Goal: Task Accomplishment & Management: Manage account settings

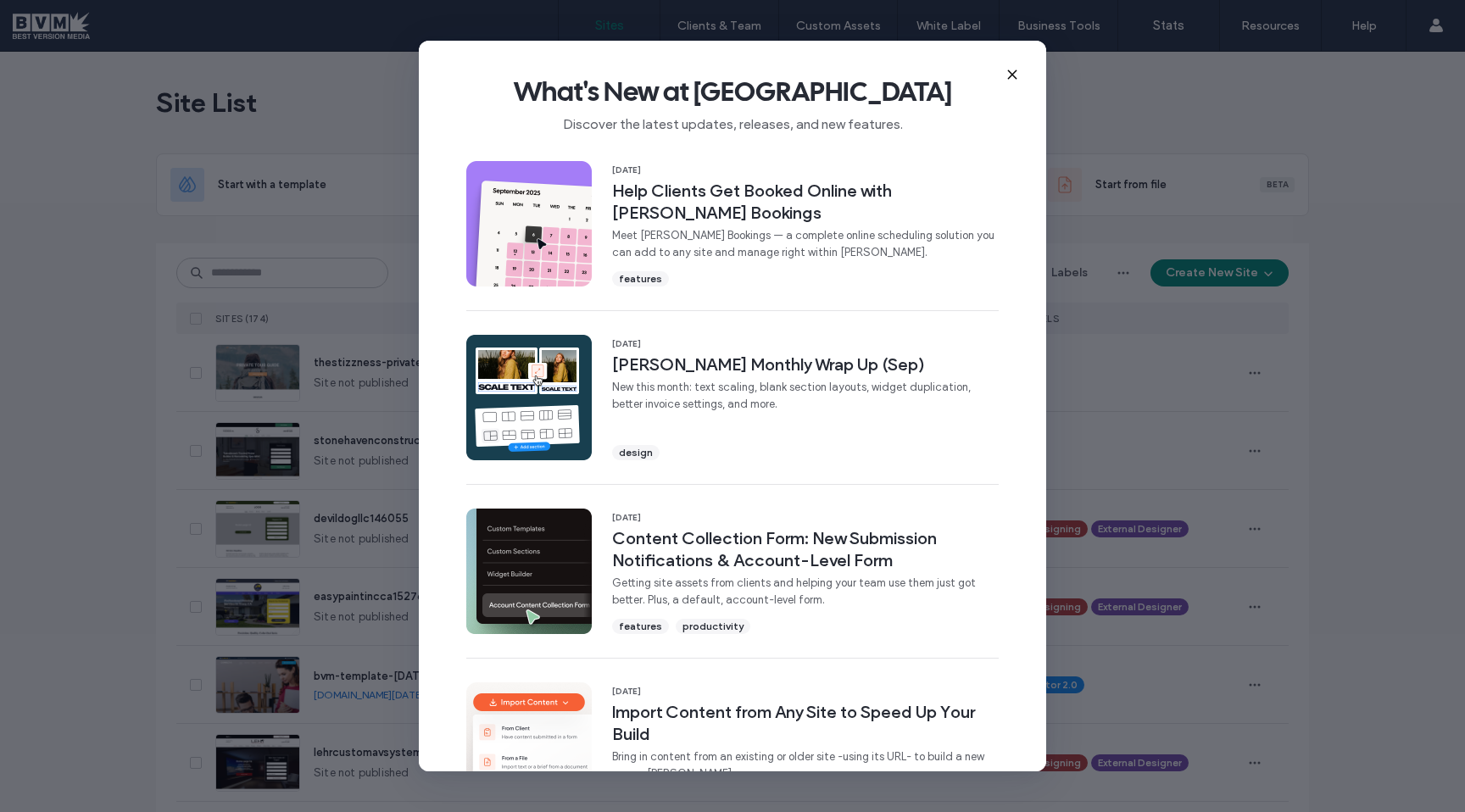
click at [1011, 79] on icon at bounding box center [1012, 75] width 14 height 14
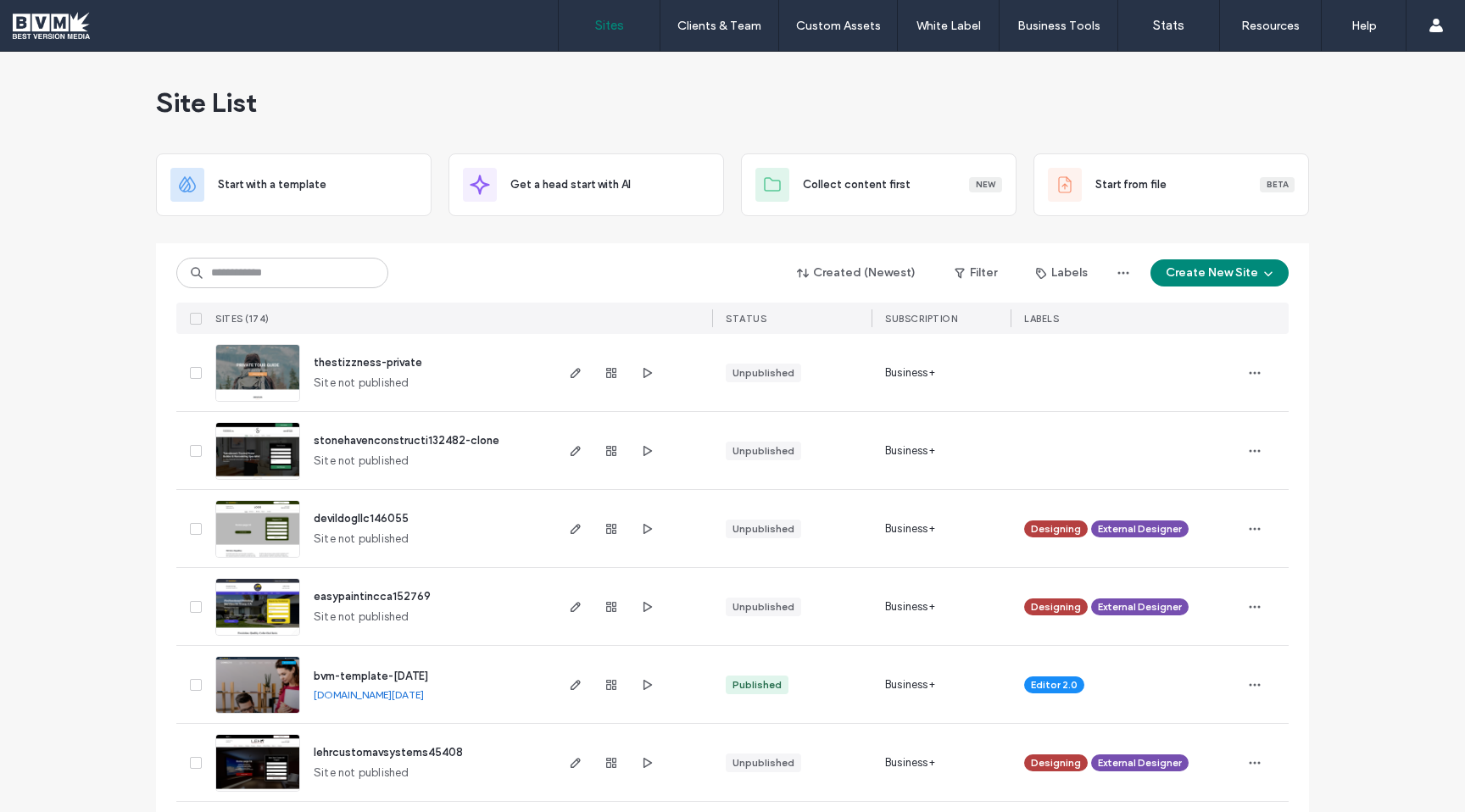
click at [1064, 102] on div "Site List" at bounding box center [732, 102] width 1153 height 102
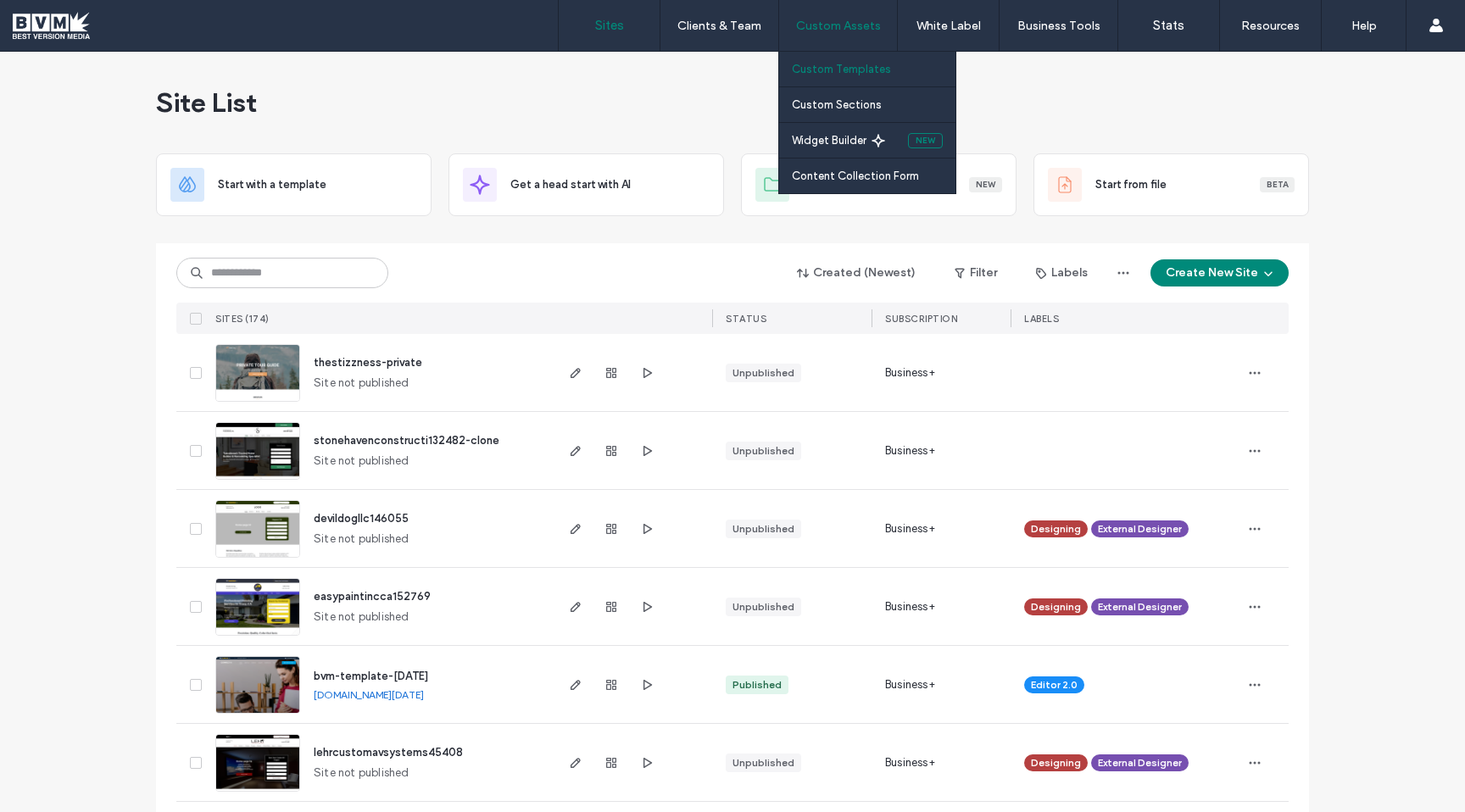
click at [844, 64] on label "Custom Templates" at bounding box center [841, 69] width 99 height 13
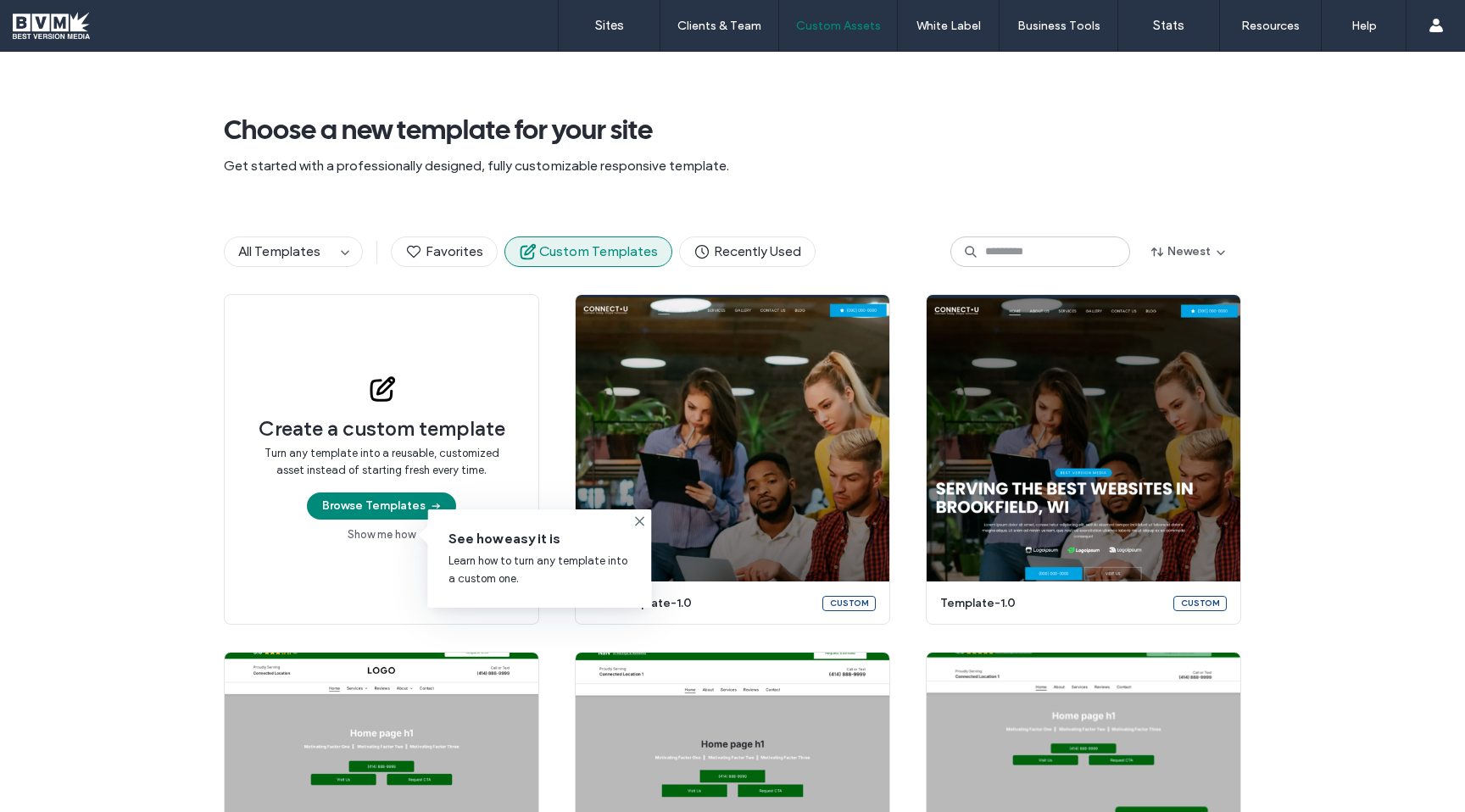
click at [1376, 318] on div "Create a custom template Turn any template into a reusable, customized asset in…" at bounding box center [732, 817] width 1465 height 1046
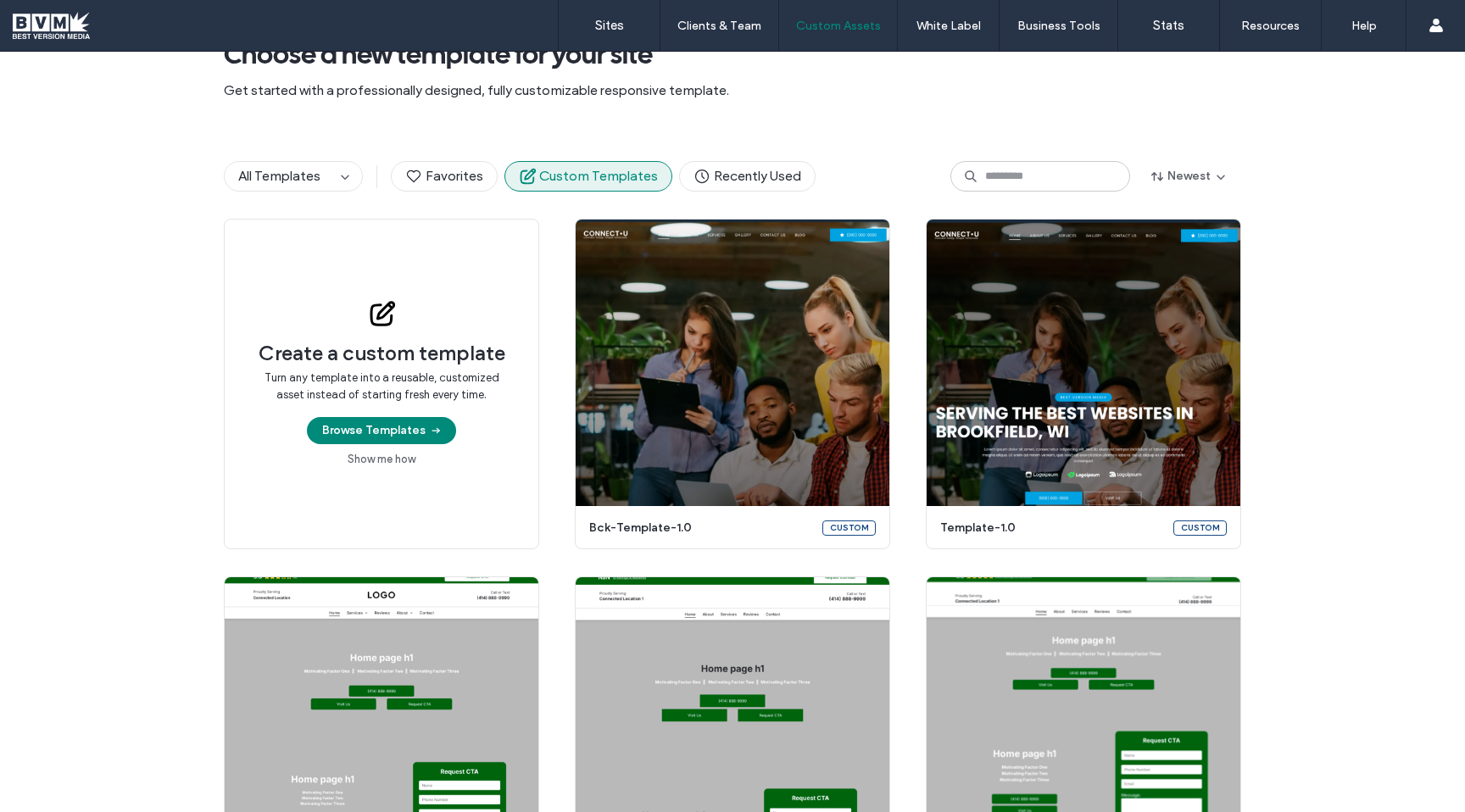
scroll to position [75, 0]
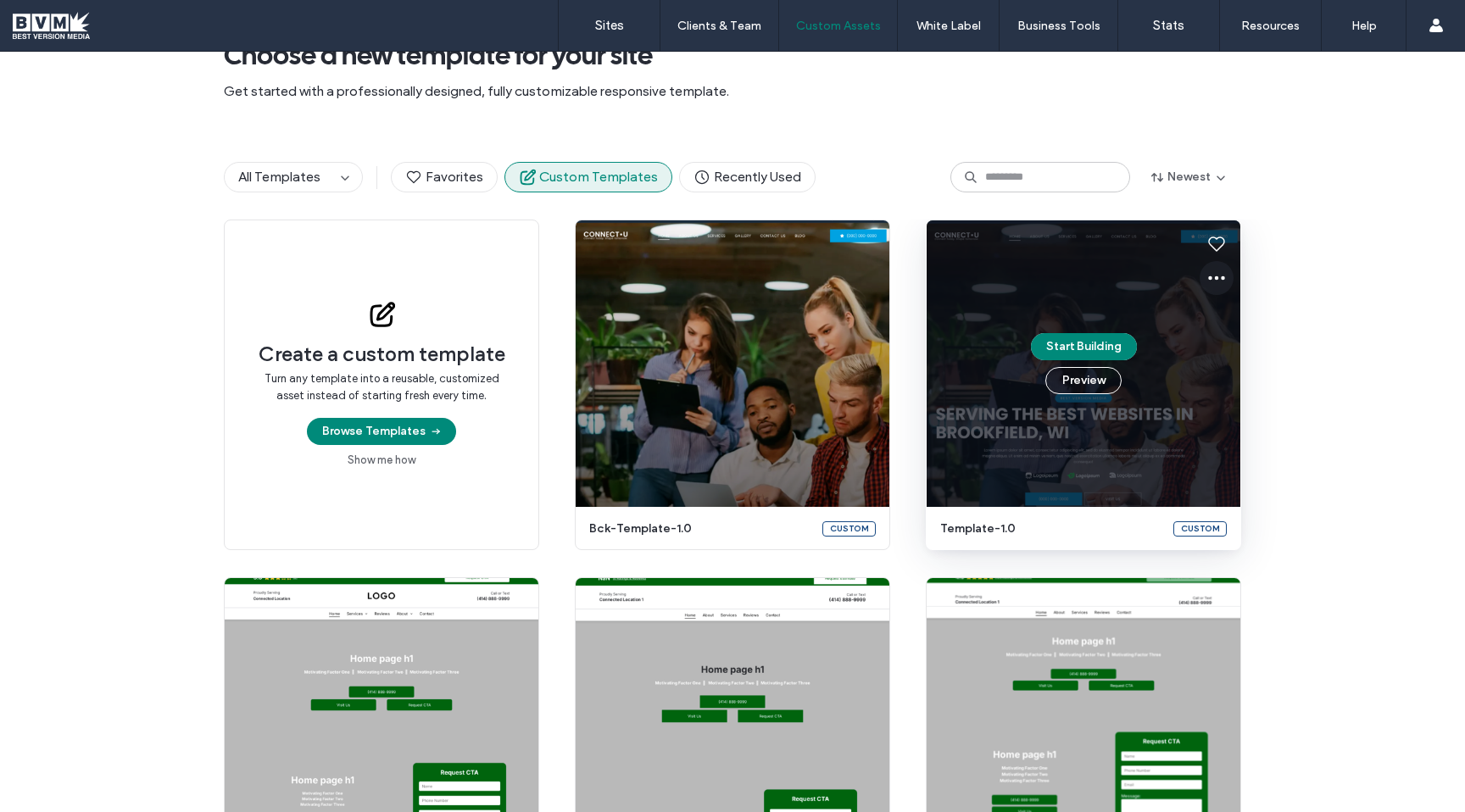
click at [1213, 281] on icon at bounding box center [1217, 278] width 21 height 21
click at [1251, 352] on span "Edit template" at bounding box center [1263, 358] width 71 height 17
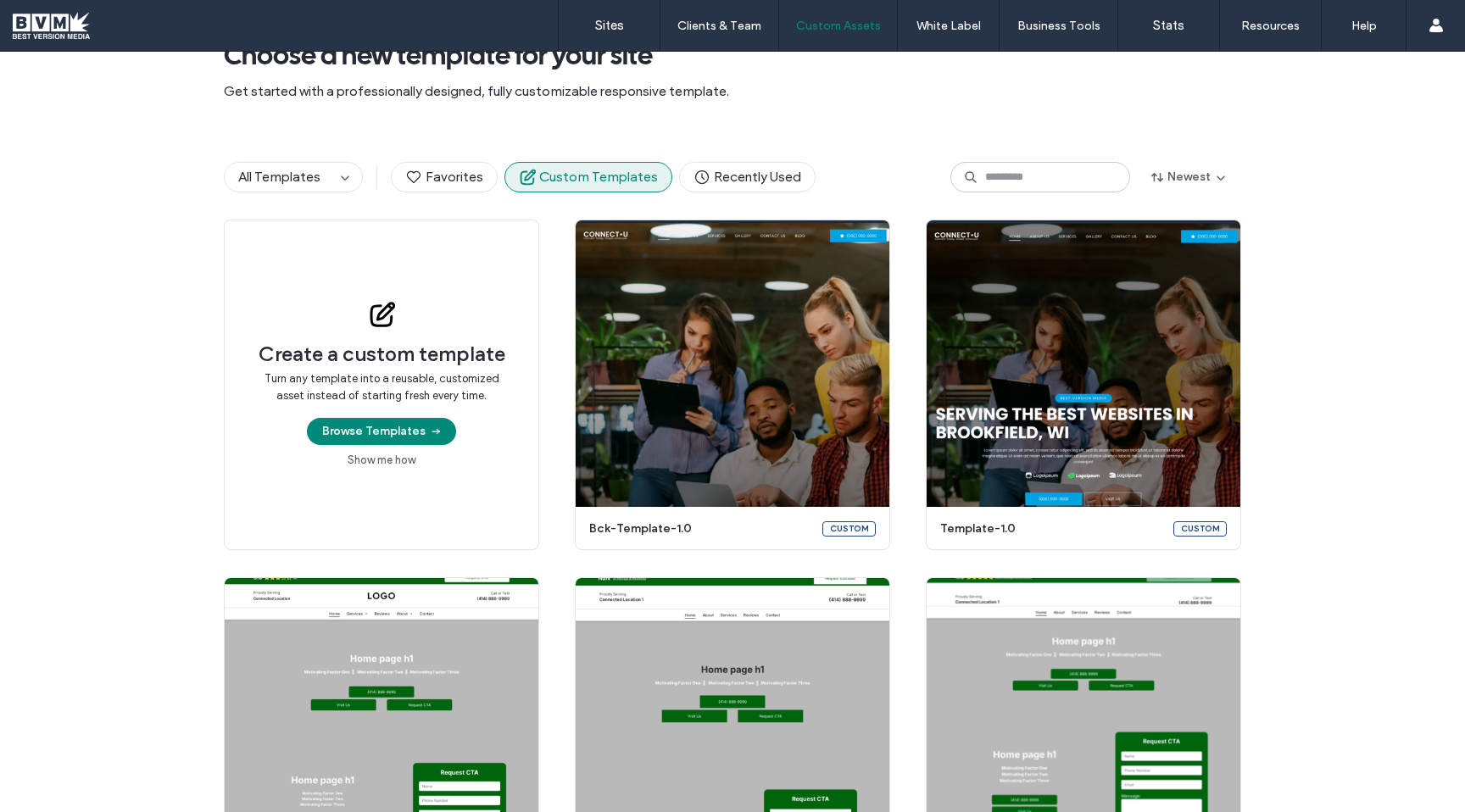
click at [1428, 409] on div "Create a custom template Turn any template into a reusable, customized asset in…" at bounding box center [732, 743] width 1465 height 1046
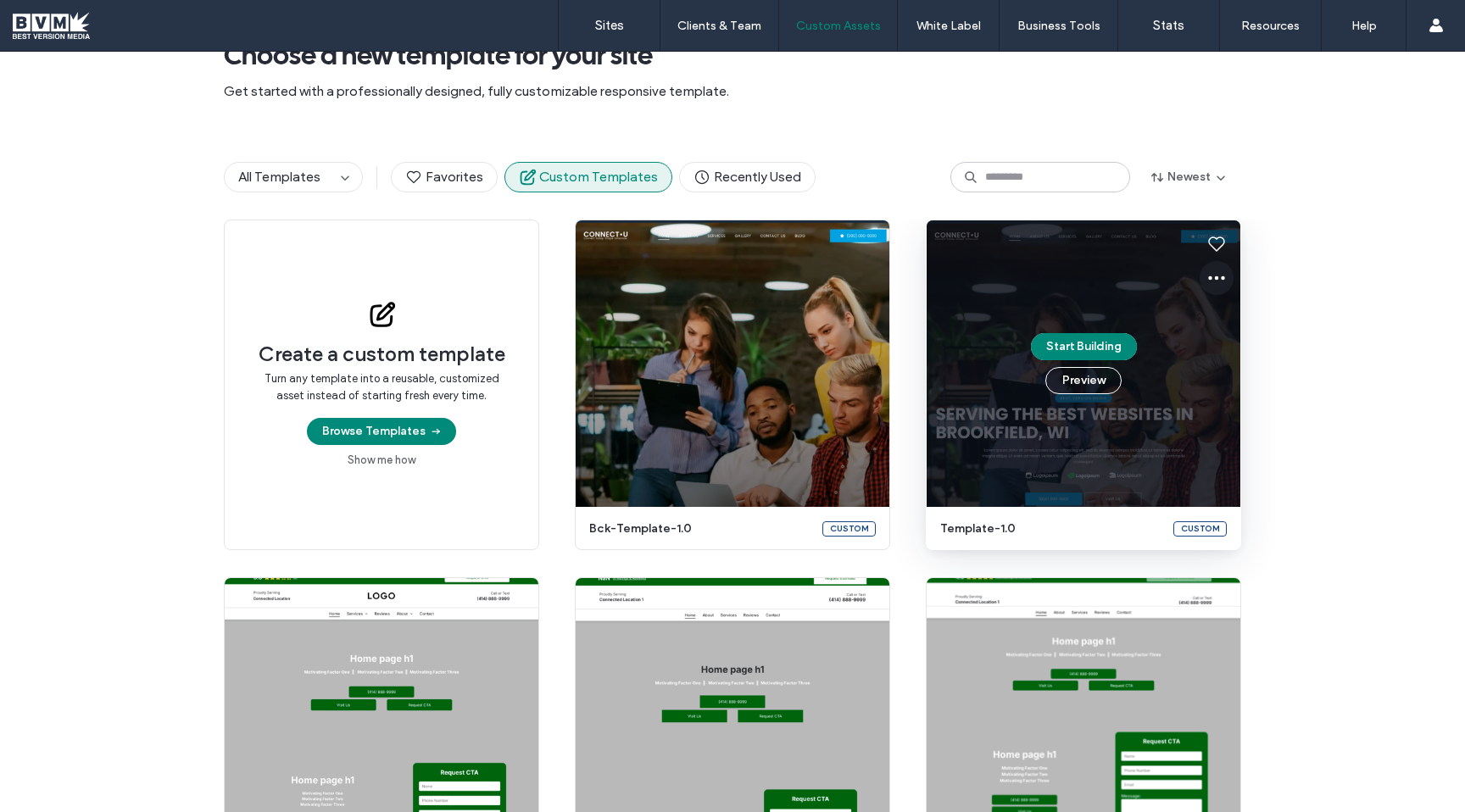
click at [1214, 276] on icon at bounding box center [1217, 278] width 21 height 21
click at [1343, 248] on div "Create a custom template Turn any template into a reusable, customized asset in…" at bounding box center [732, 743] width 1465 height 1046
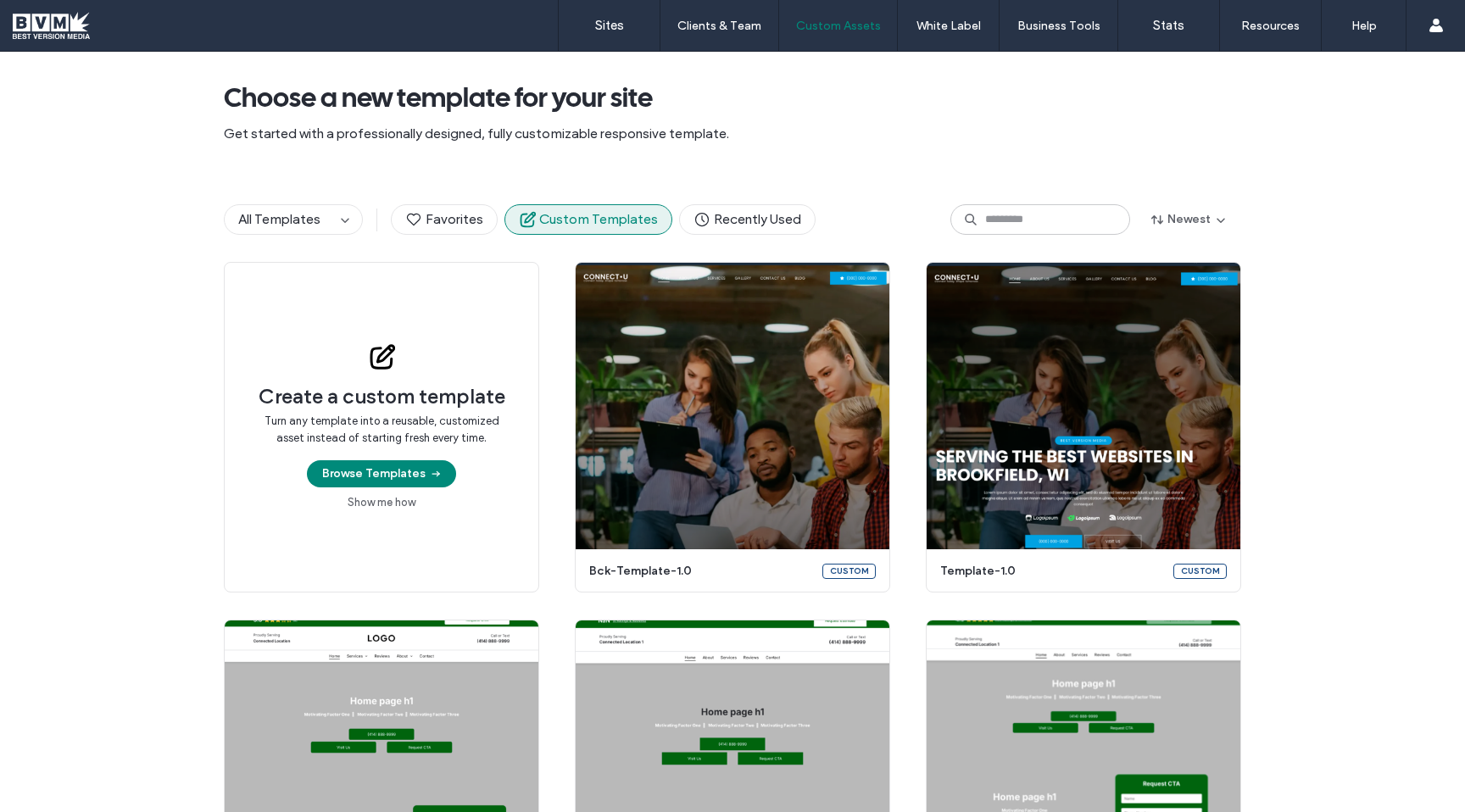
scroll to position [28, 0]
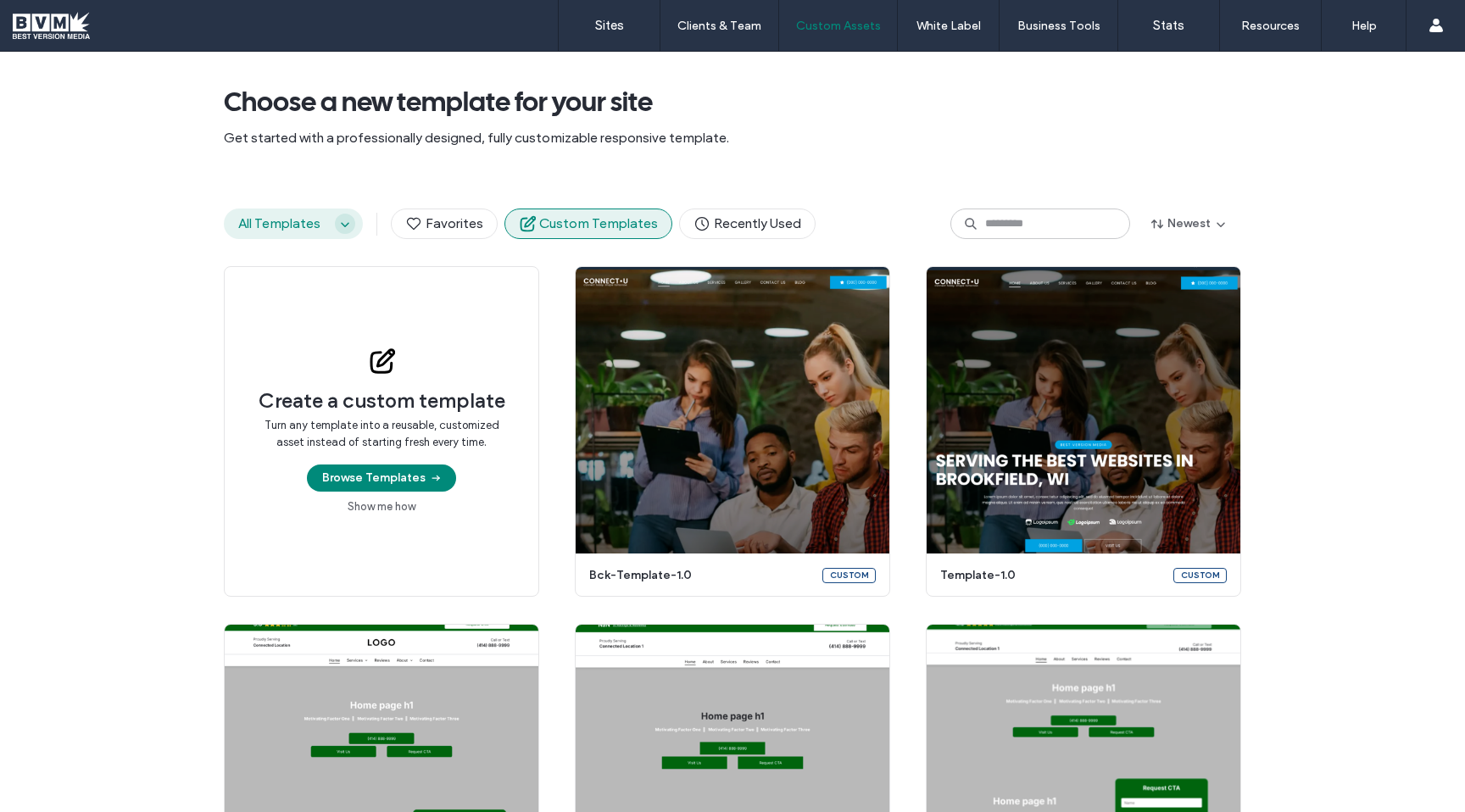
click at [335, 223] on span "button" at bounding box center [345, 224] width 21 height 21
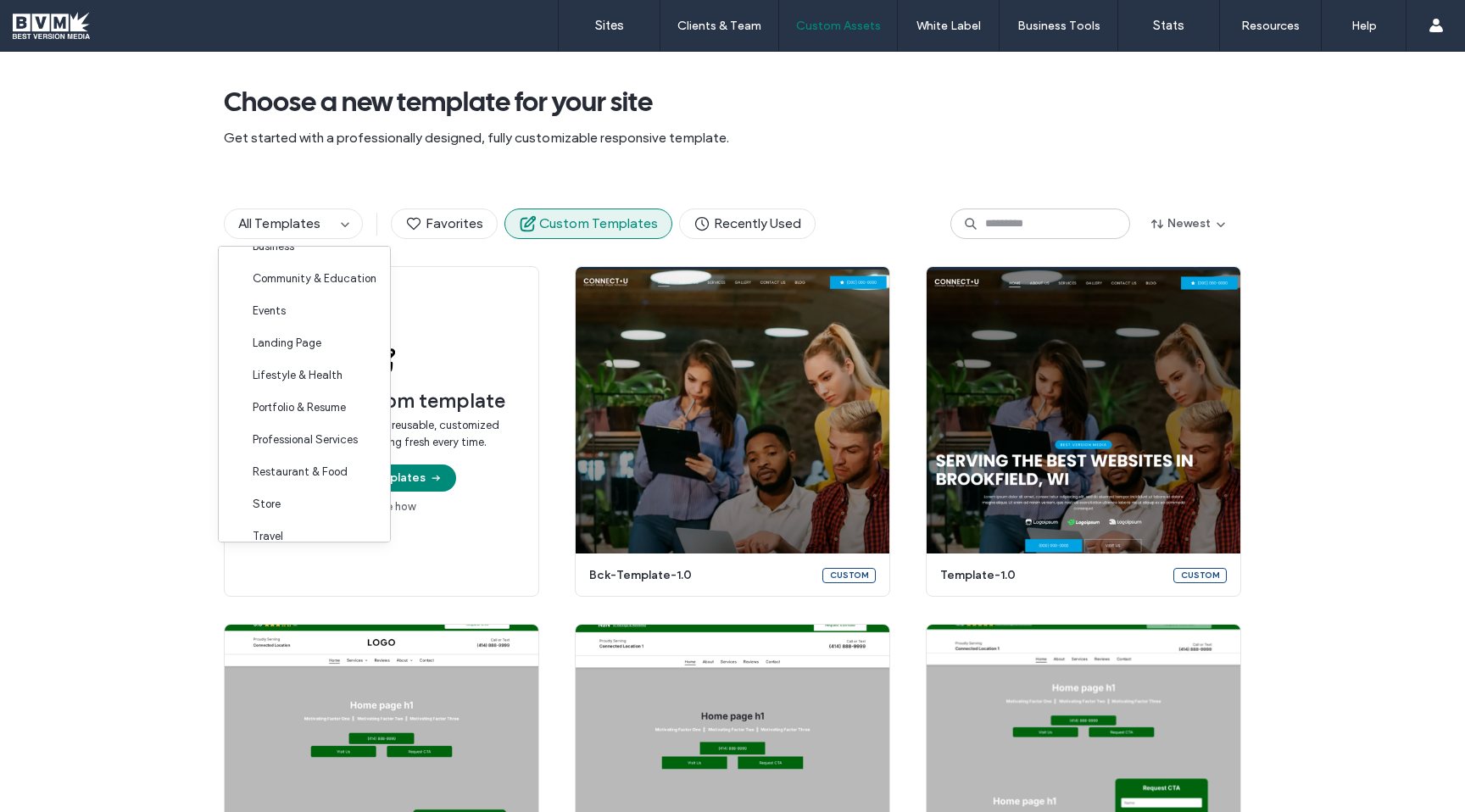
scroll to position [170, 0]
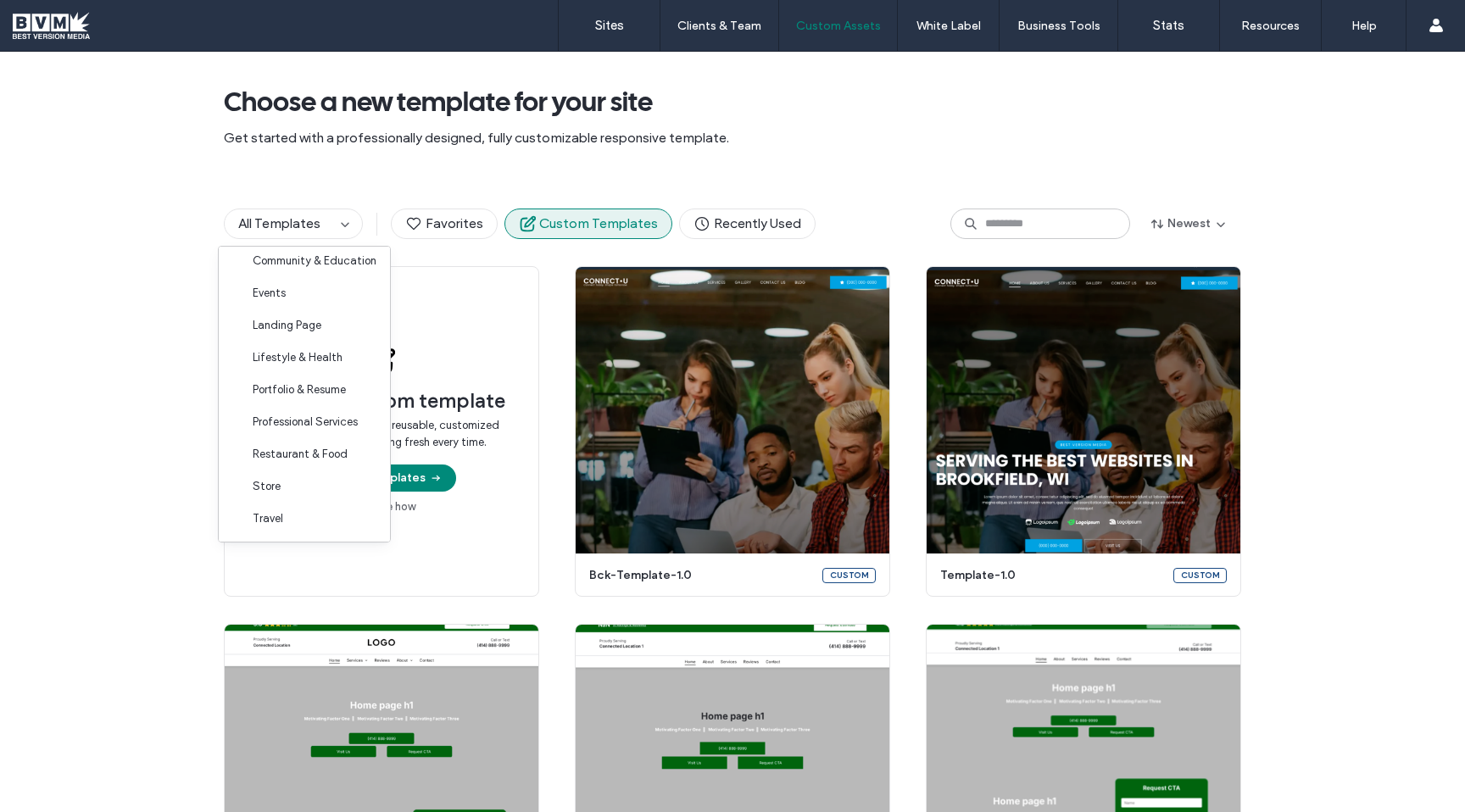
click at [434, 163] on div "Choose a new template for your site Get started with a professionally designed,…" at bounding box center [732, 103] width 1017 height 158
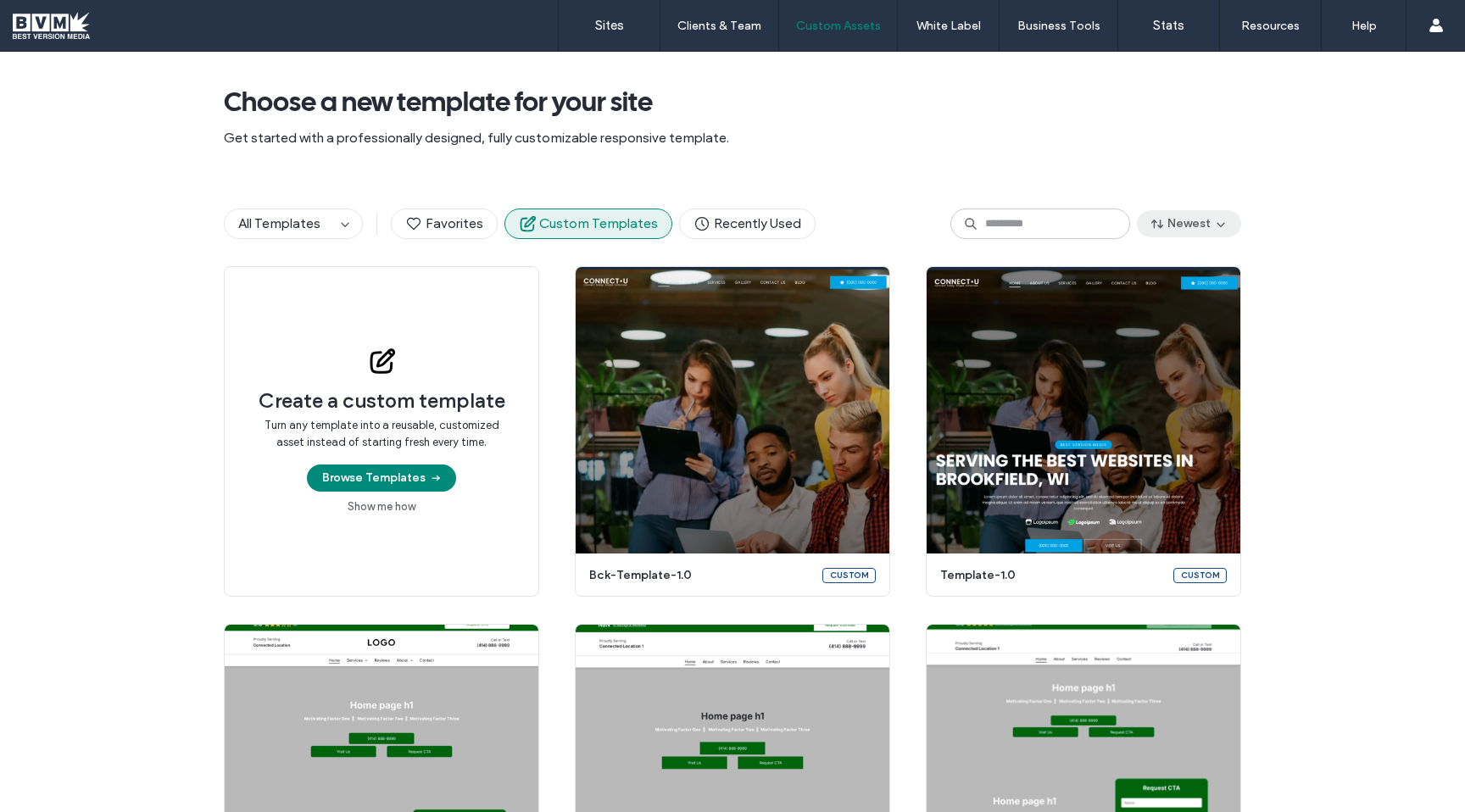
click at [1215, 228] on icon "button" at bounding box center [1221, 224] width 14 height 14
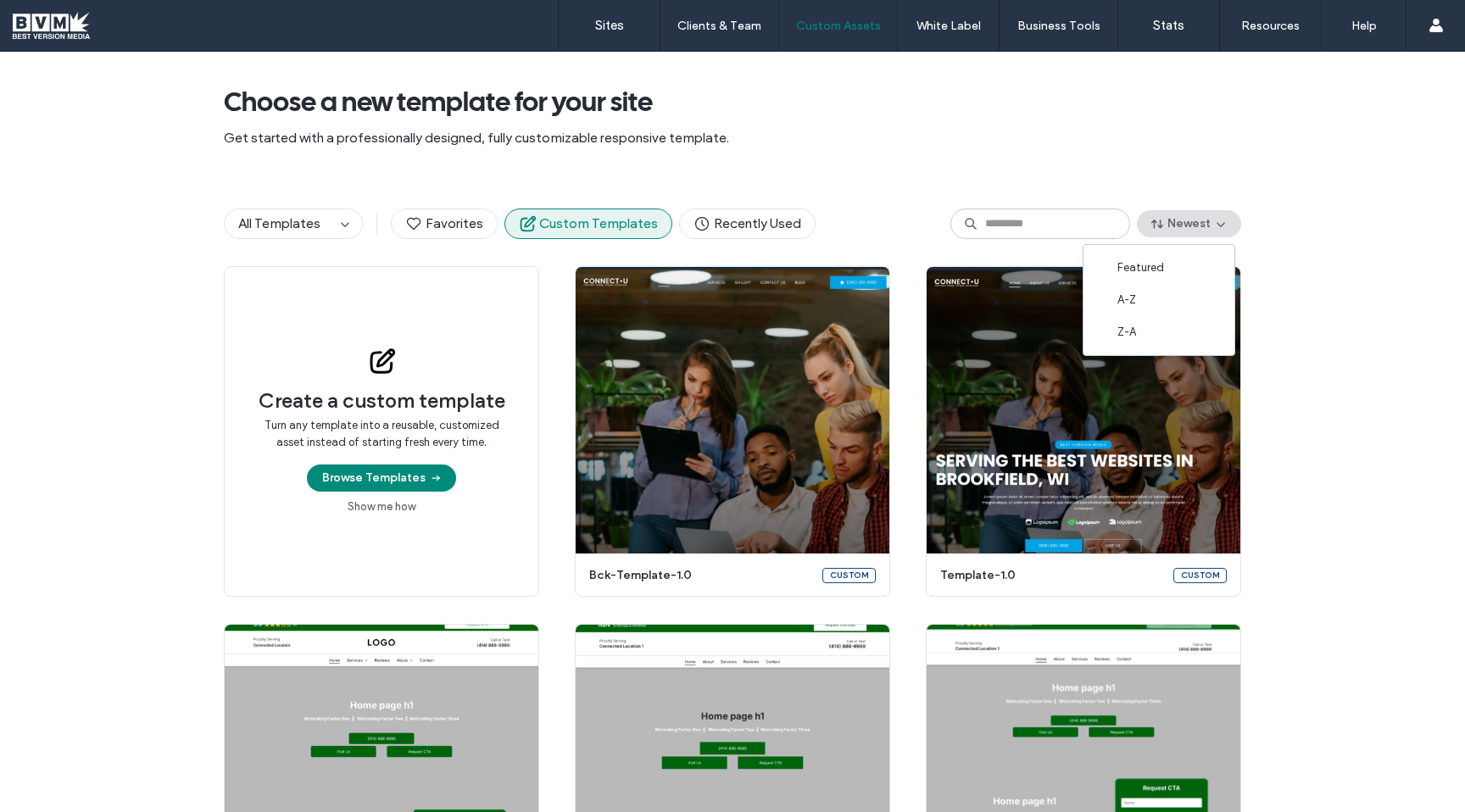
click at [1107, 167] on div "Choose a new template for your site Get started with a professionally designed,…" at bounding box center [732, 103] width 1017 height 158
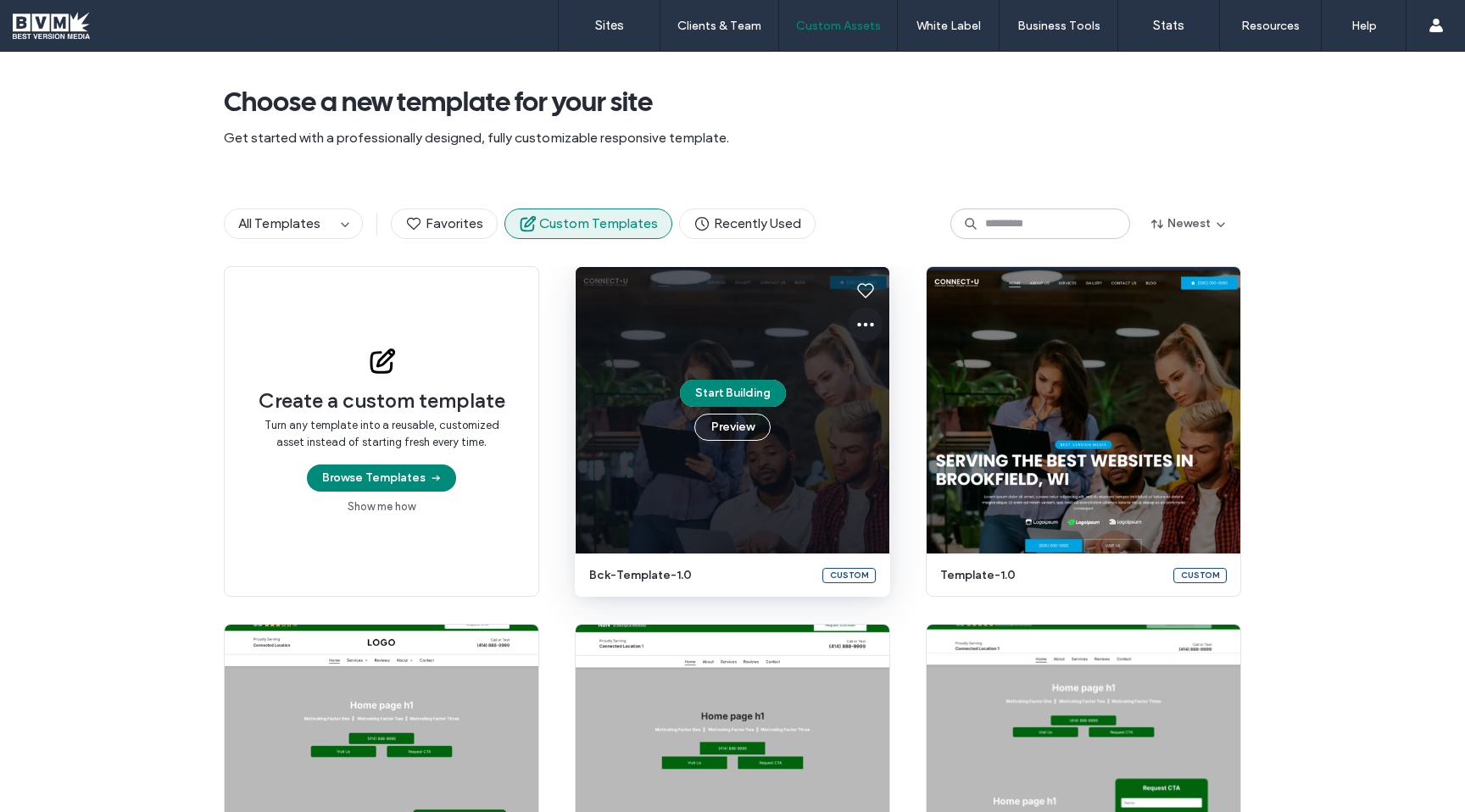
click at [859, 323] on use at bounding box center [865, 325] width 17 height 4
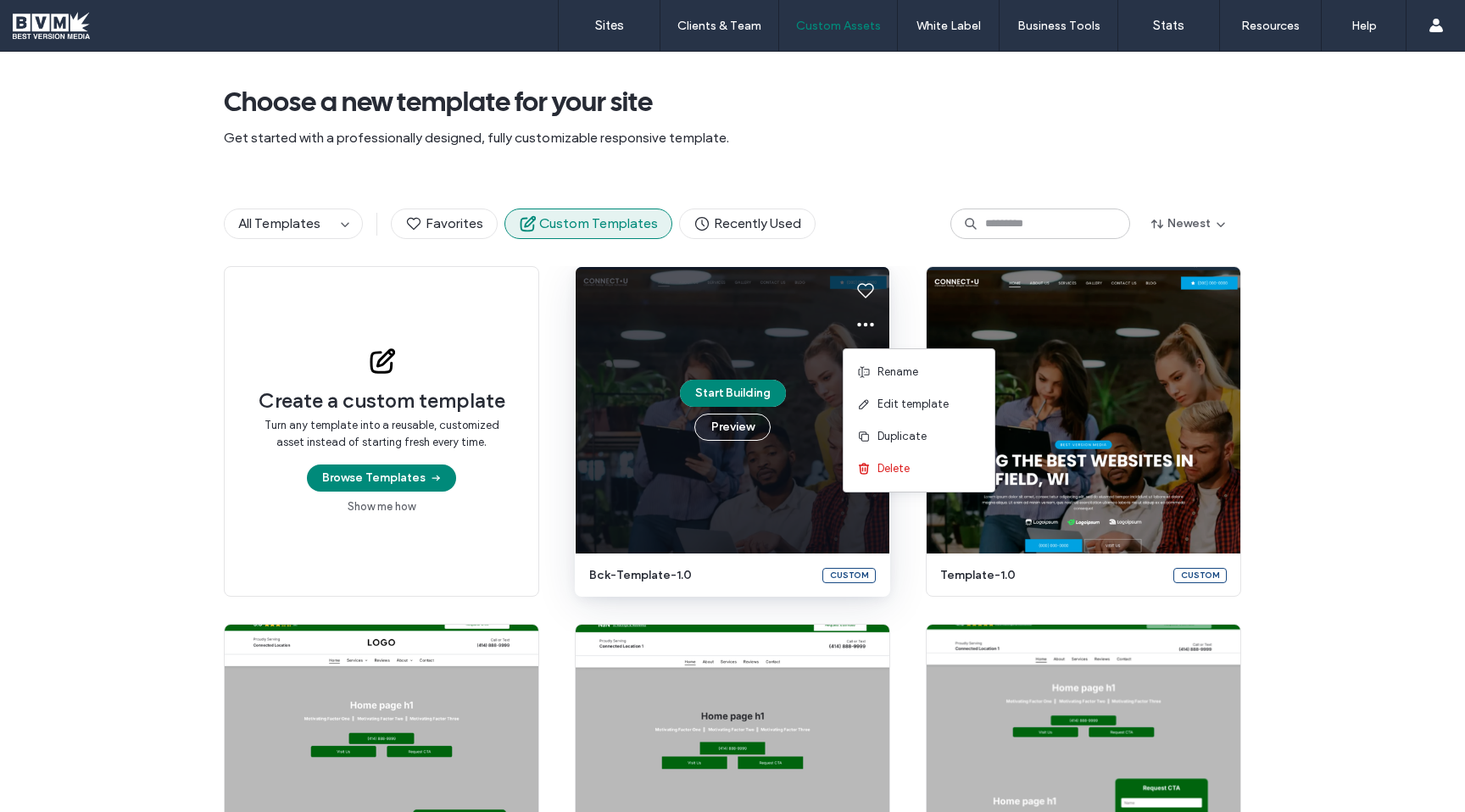
click at [1164, 140] on span "Get started with a professionally designed, fully customizable responsive templ…" at bounding box center [732, 138] width 1017 height 19
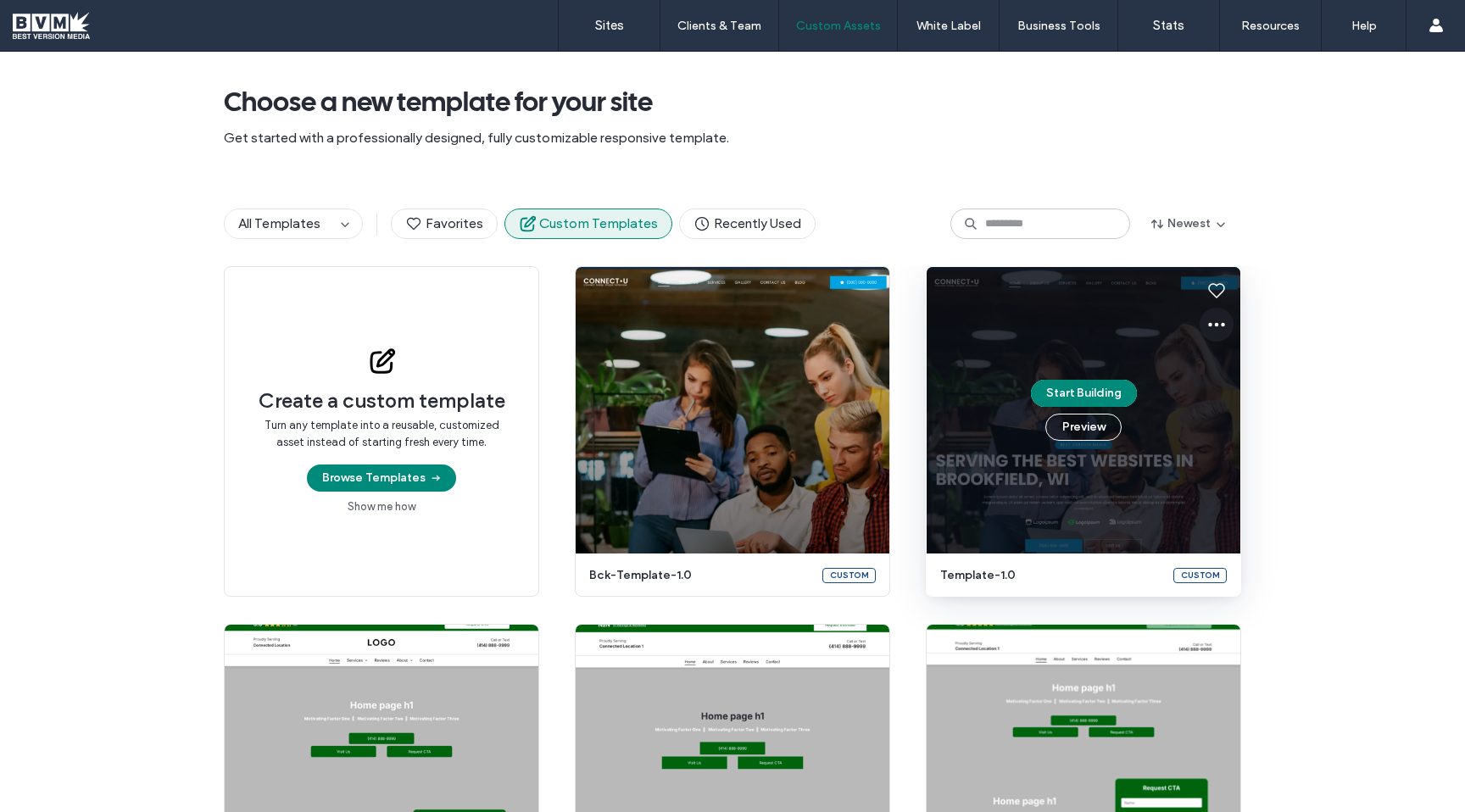
click at [1214, 322] on icon at bounding box center [1217, 325] width 21 height 21
click at [1258, 404] on span "Edit template" at bounding box center [1263, 405] width 71 height 17
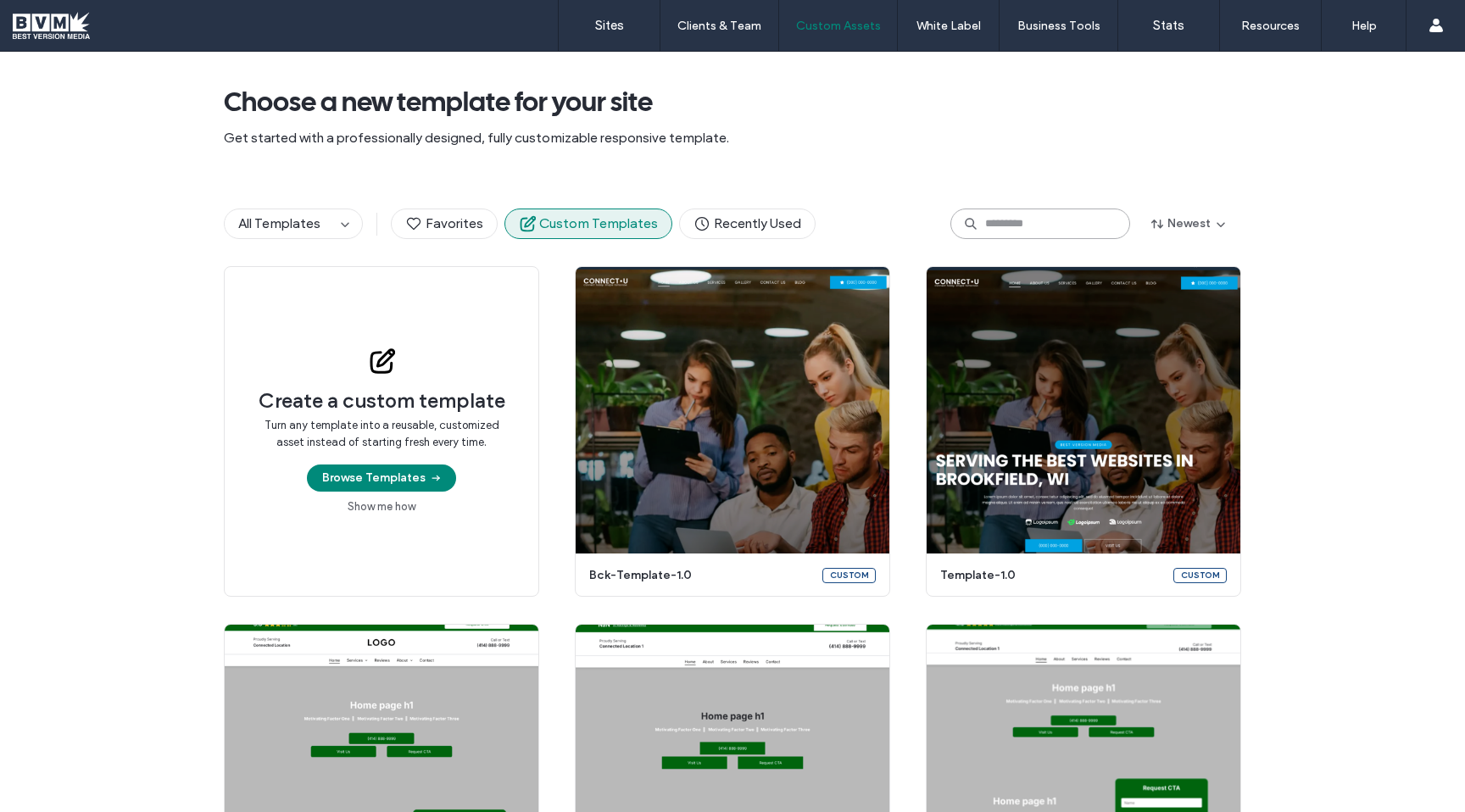
click at [985, 224] on input at bounding box center [1040, 224] width 180 height 31
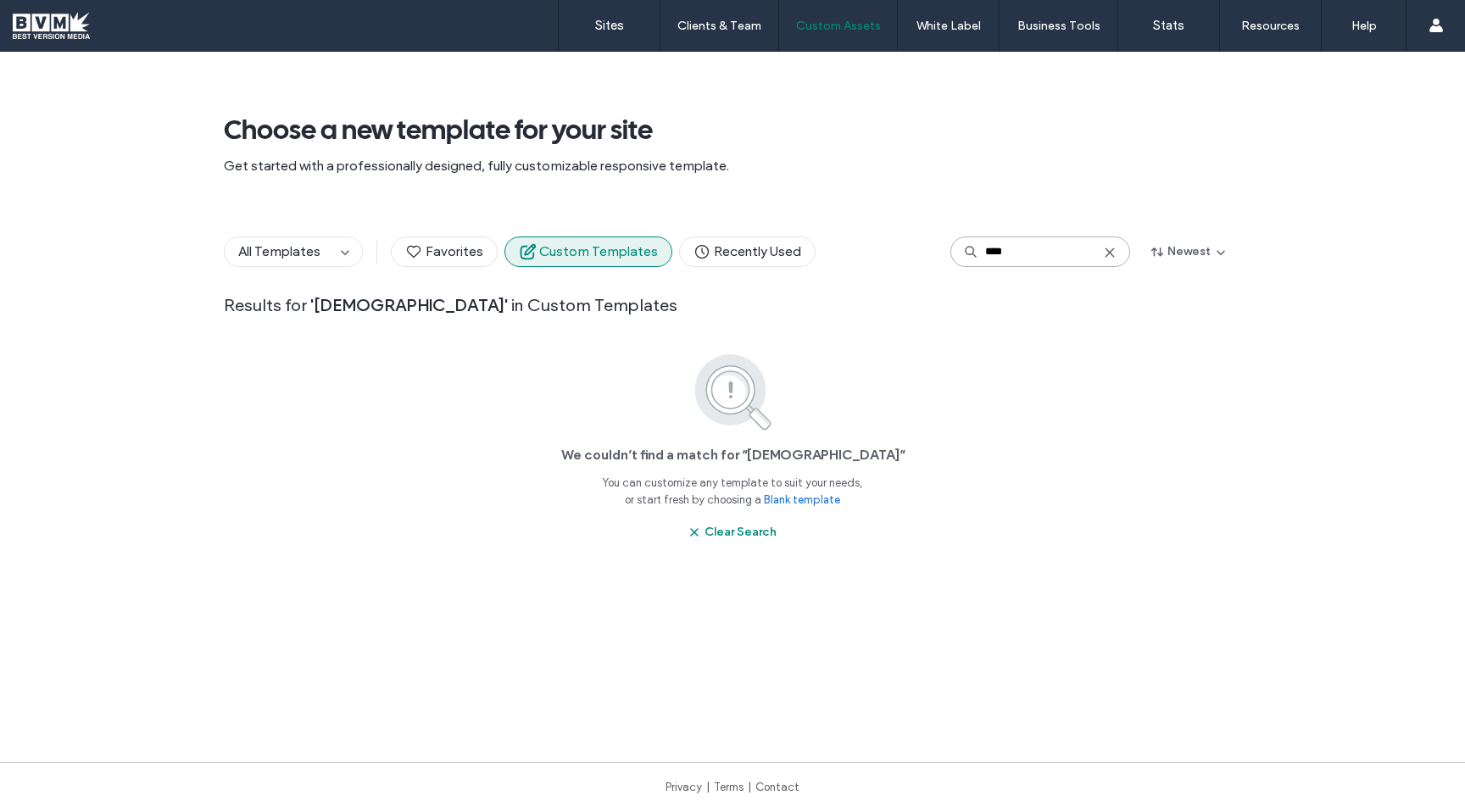
type input "*****"
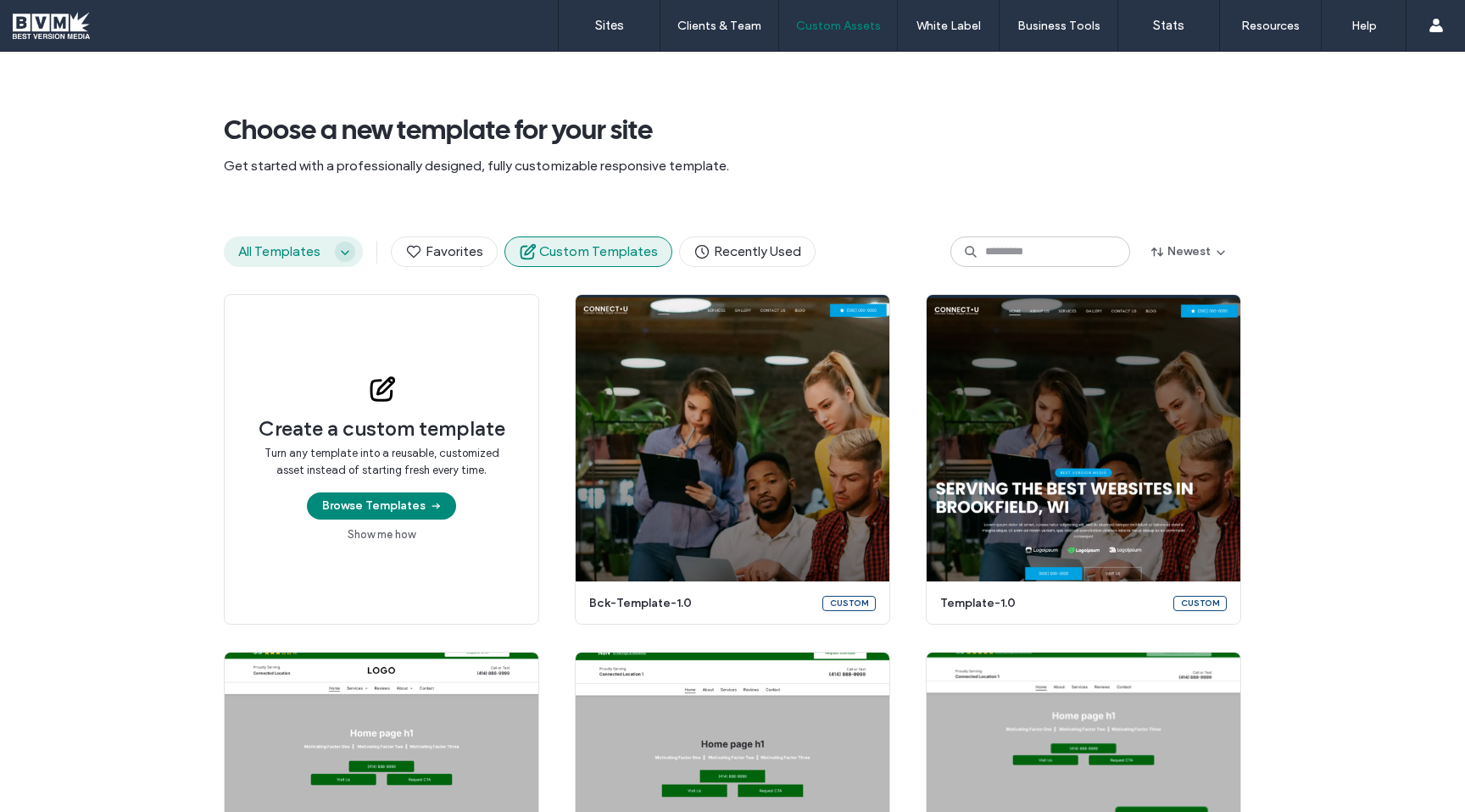
click at [347, 248] on span "button" at bounding box center [345, 252] width 21 height 21
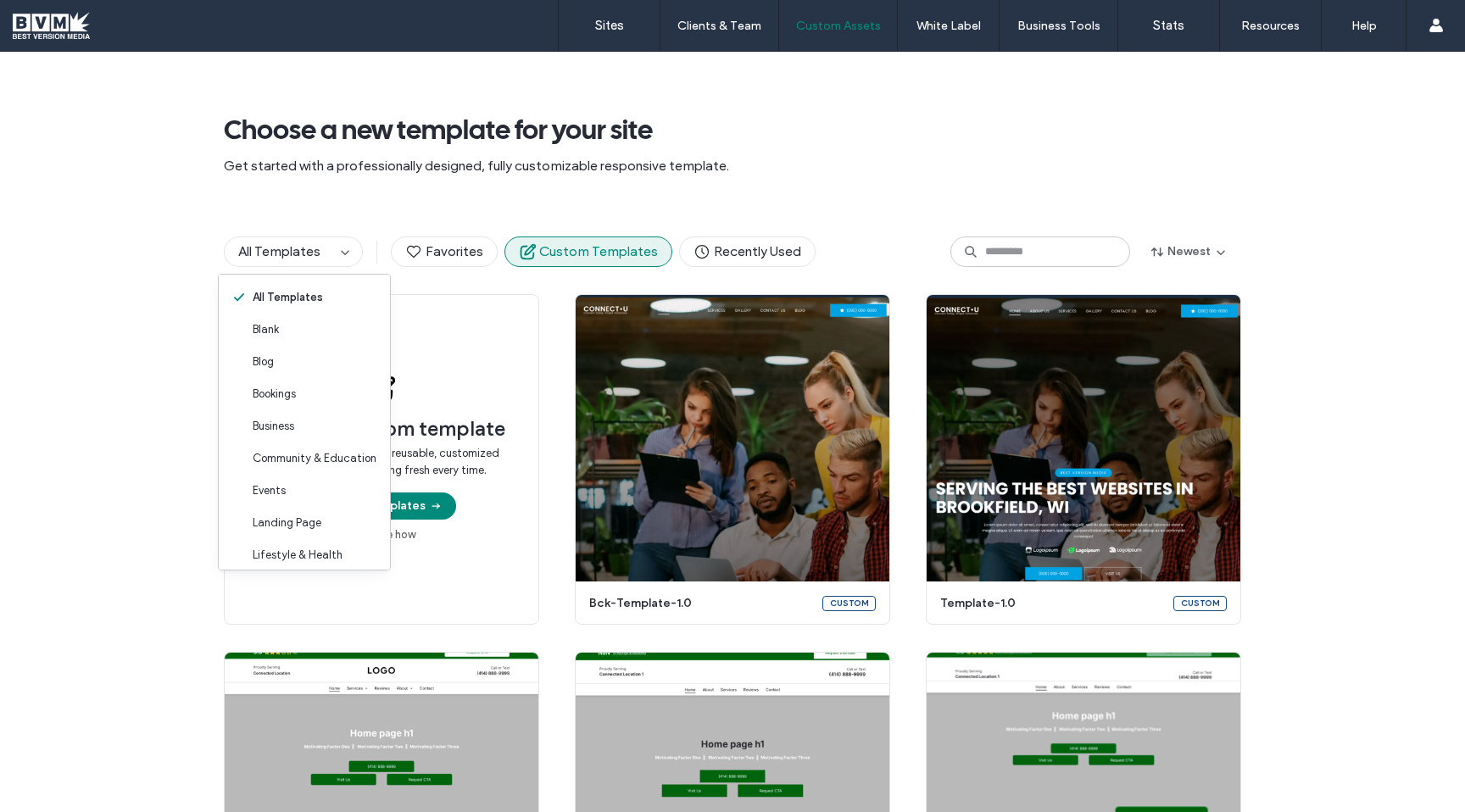
click at [379, 211] on div "All Templates Favorites Custom Templates Recently Used Newest" at bounding box center [732, 251] width 1017 height 85
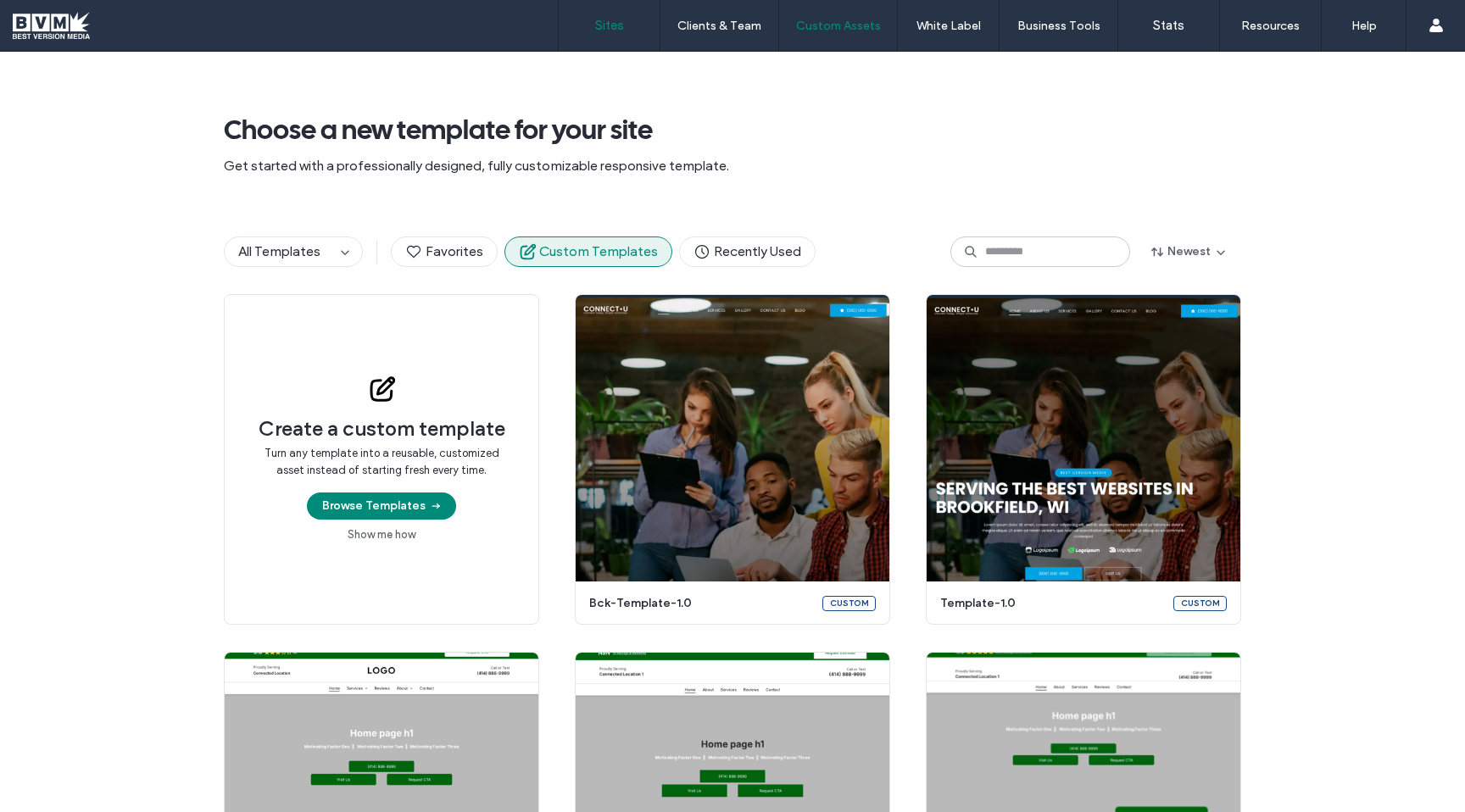
click at [604, 30] on label "Sites" at bounding box center [610, 26] width 29 height 15
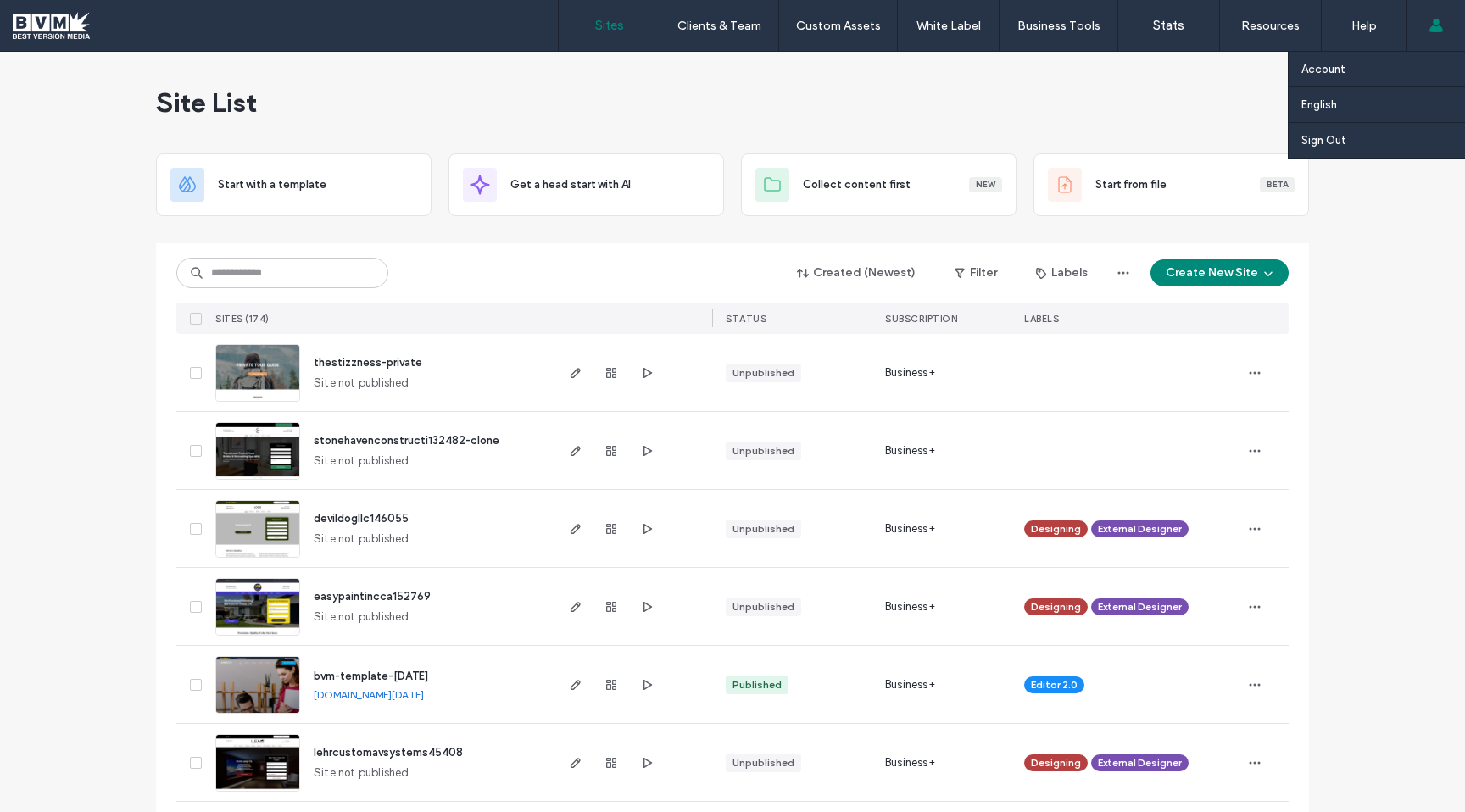
click at [1456, 40] on div "Account English Español ([GEOGRAPHIC_DATA]) Português Français Deutsch Türkçe E…" at bounding box center [1435, 25] width 59 height 51
click at [1322, 75] on label "Account" at bounding box center [1323, 69] width 44 height 13
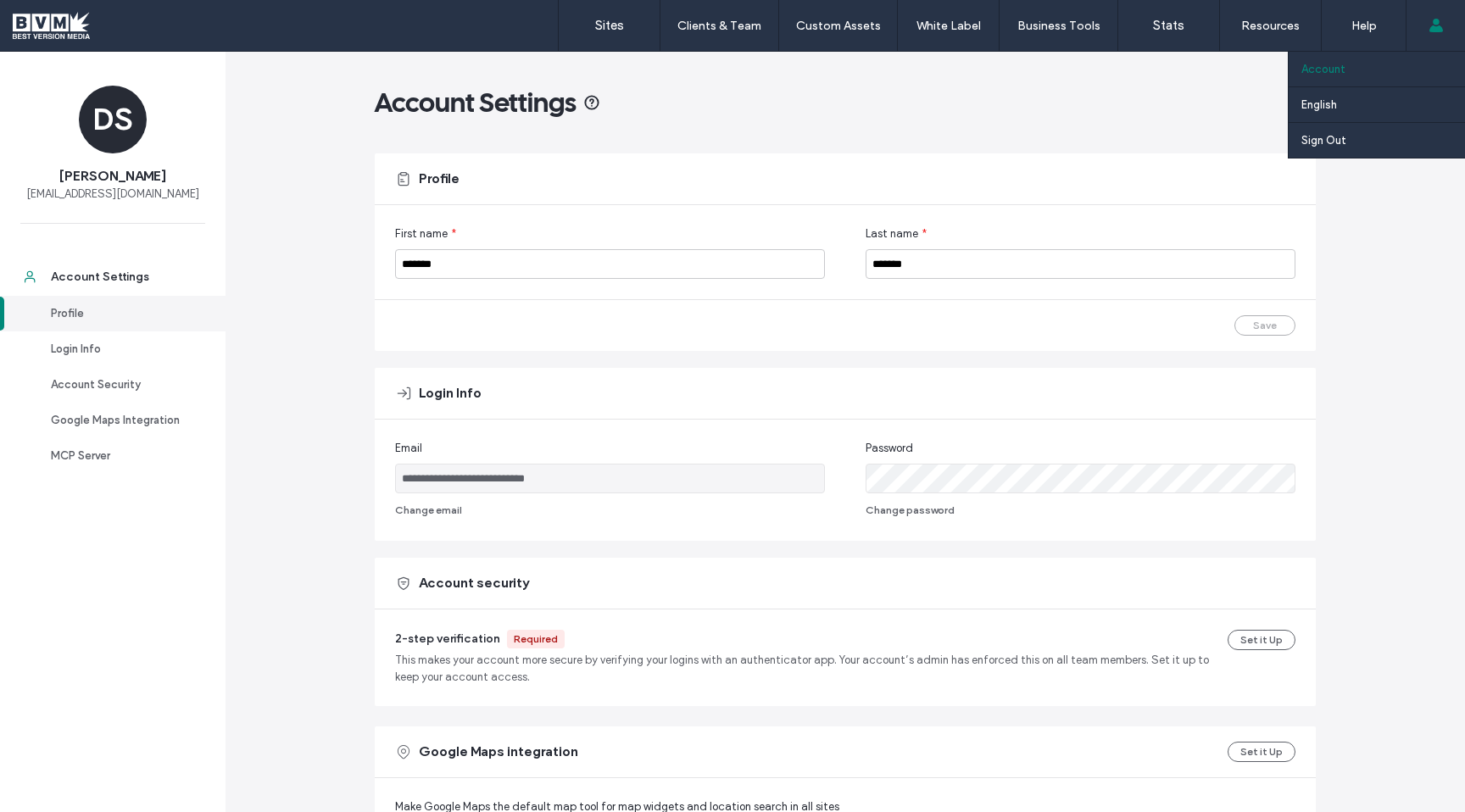
click at [1432, 26] on icon at bounding box center [1437, 26] width 14 height 14
click at [1327, 142] on label "Sign Out" at bounding box center [1323, 140] width 45 height 13
